Goal: Find specific page/section: Find specific page/section

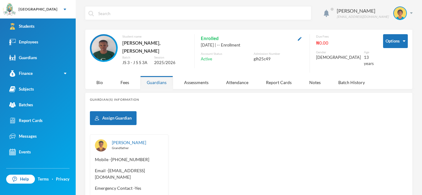
click at [44, 29] on link "Students" at bounding box center [38, 27] width 76 height 16
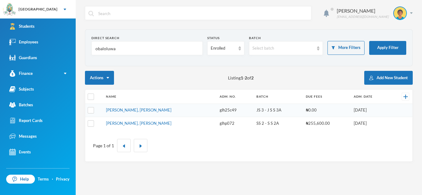
click at [116, 50] on input "obaloluwa" at bounding box center [147, 49] width 104 height 14
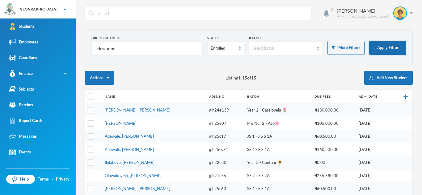
type input "adewunmi"
click at [374, 49] on button "Apply Filter" at bounding box center [387, 48] width 37 height 14
click at [148, 109] on link "[PERSON_NAME], [PERSON_NAME]" at bounding box center [137, 110] width 65 height 5
